Goal: Information Seeking & Learning: Learn about a topic

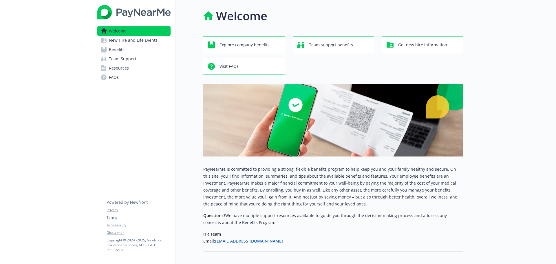
drag, startPoint x: 0, startPoint y: 0, endPoint x: 122, endPoint y: 49, distance: 131.7
click at [122, 49] on span "Benefits" at bounding box center [117, 49] width 16 height 9
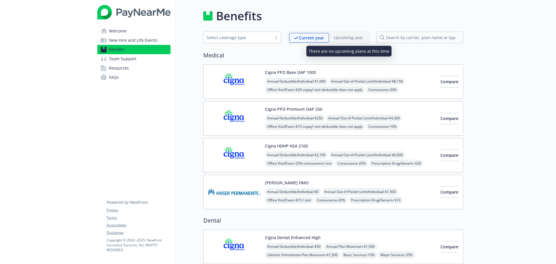
click at [356, 37] on p "Upcoming year" at bounding box center [348, 37] width 29 height 6
click at [237, 203] on img at bounding box center [234, 191] width 52 height 25
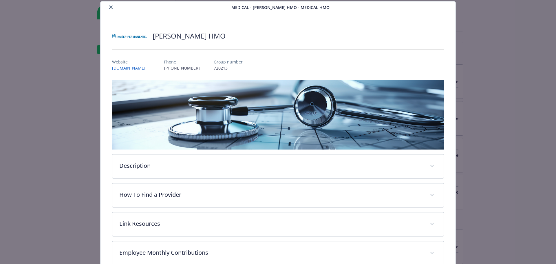
scroll to position [138, 0]
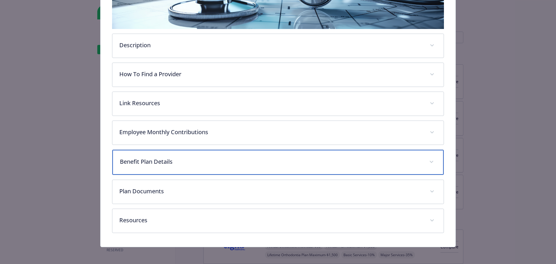
click at [236, 165] on div "Benefit Plan Details" at bounding box center [277, 162] width 331 height 25
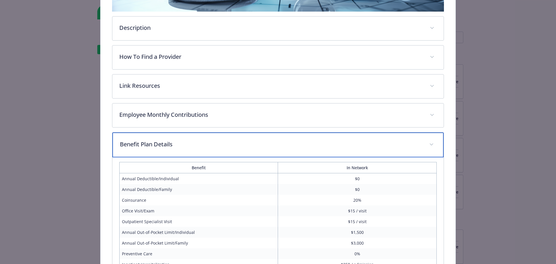
scroll to position [51, 0]
